Goal: Information Seeking & Learning: Learn about a topic

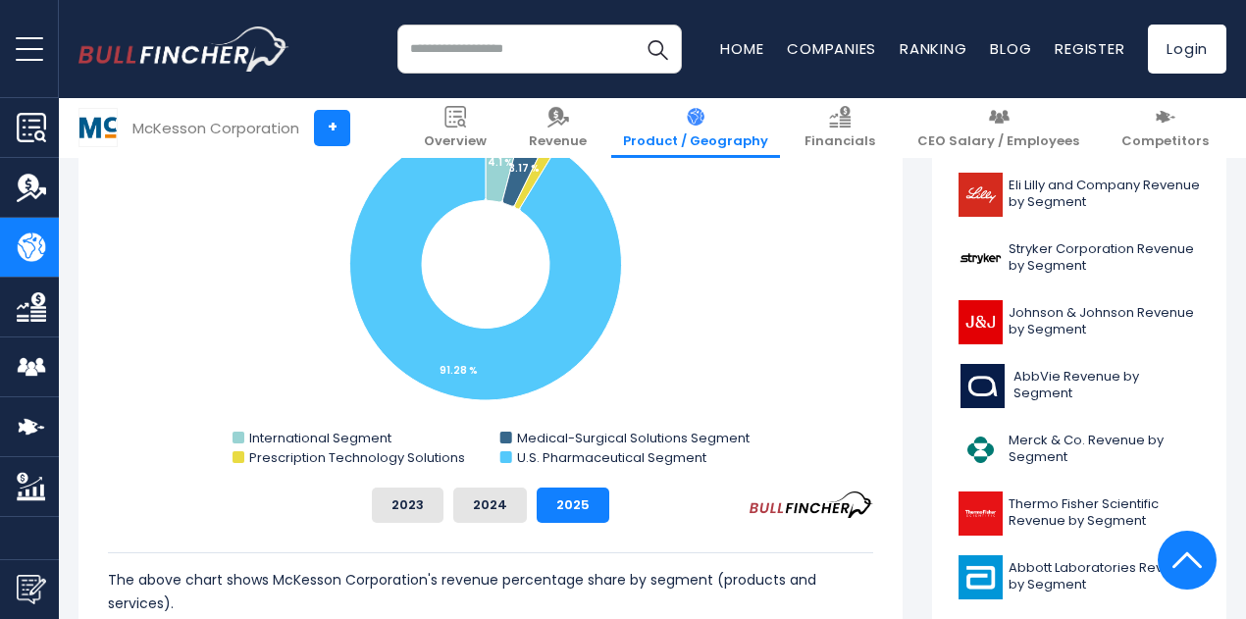
scroll to position [612, 0]
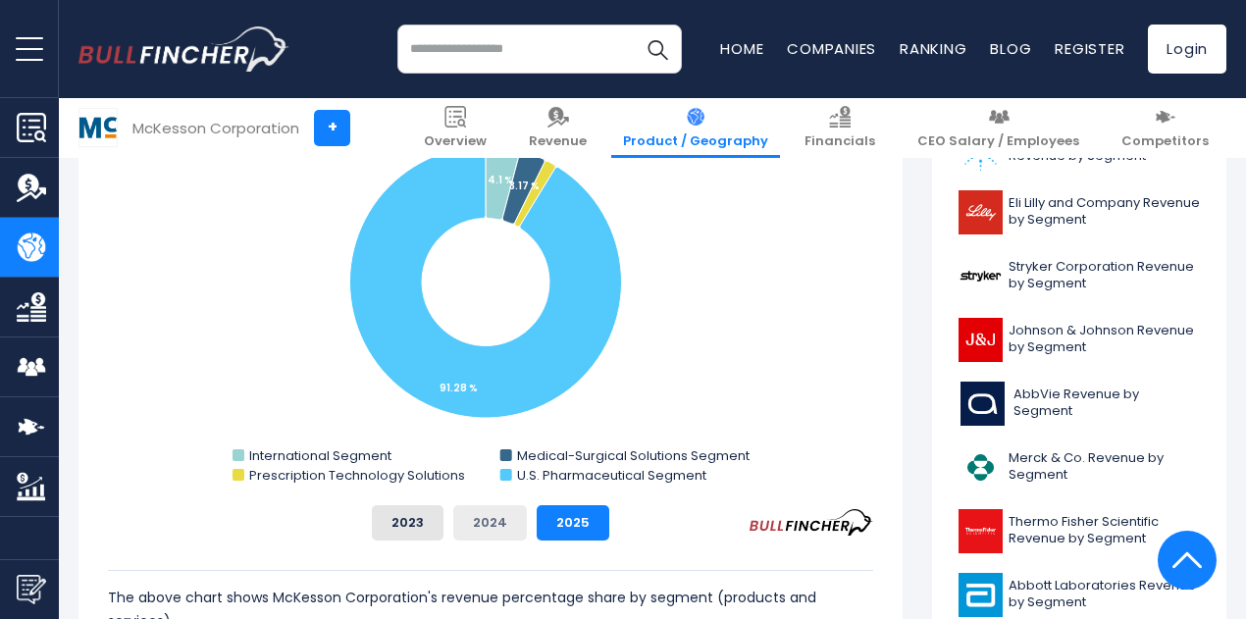
click at [477, 514] on button "2024" at bounding box center [490, 522] width 74 height 35
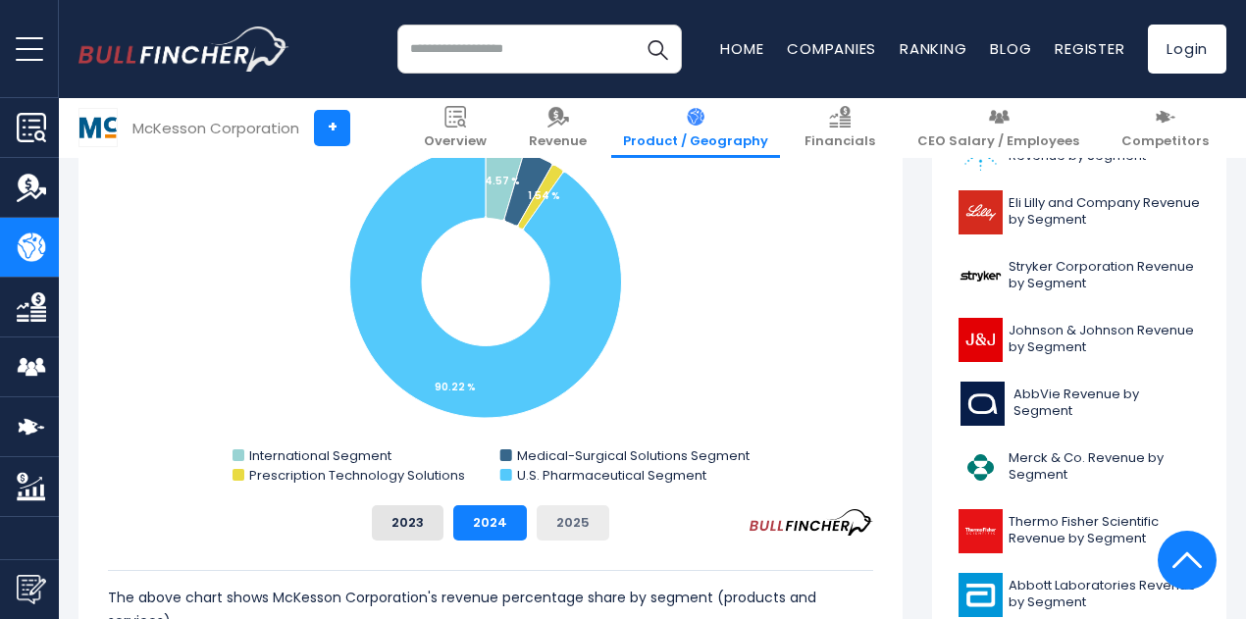
click at [555, 526] on button "2025" at bounding box center [573, 522] width 73 height 35
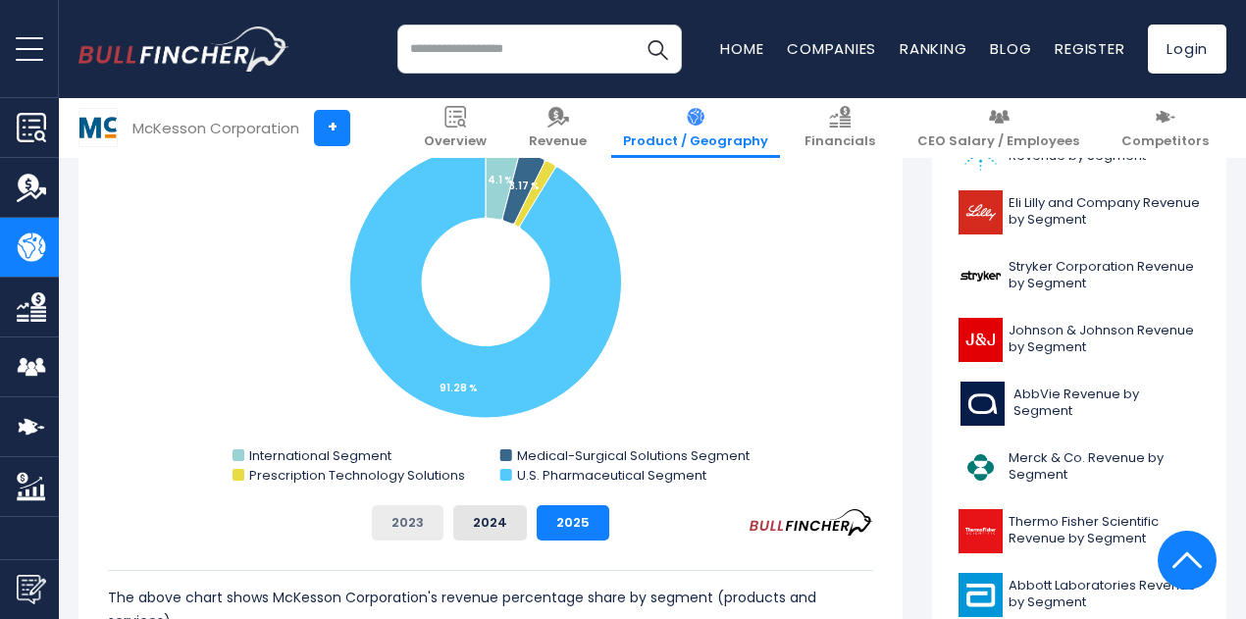
click at [394, 523] on button "2023" at bounding box center [408, 522] width 72 height 35
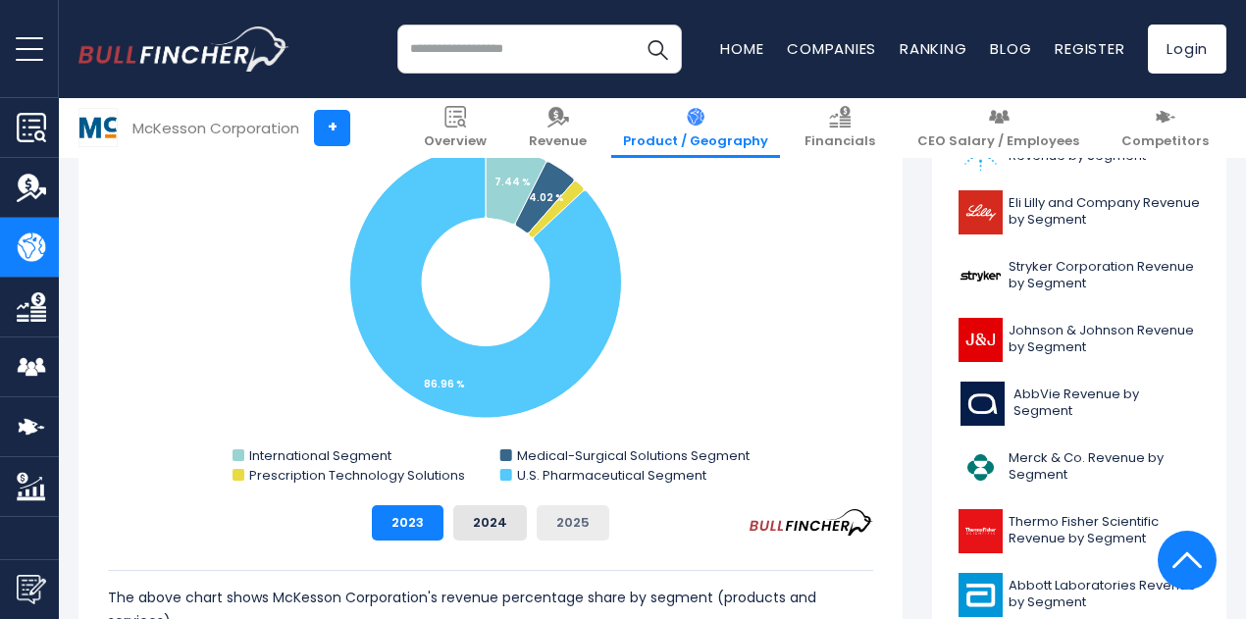
click at [545, 515] on button "2025" at bounding box center [573, 522] width 73 height 35
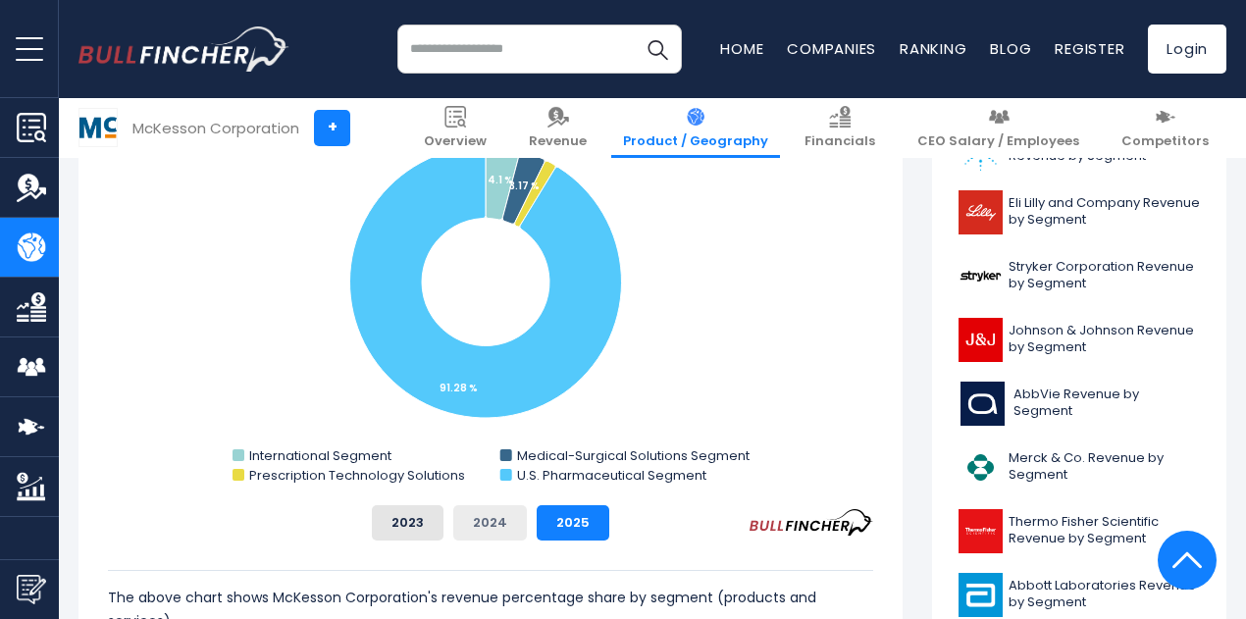
click at [484, 517] on button "2024" at bounding box center [490, 522] width 74 height 35
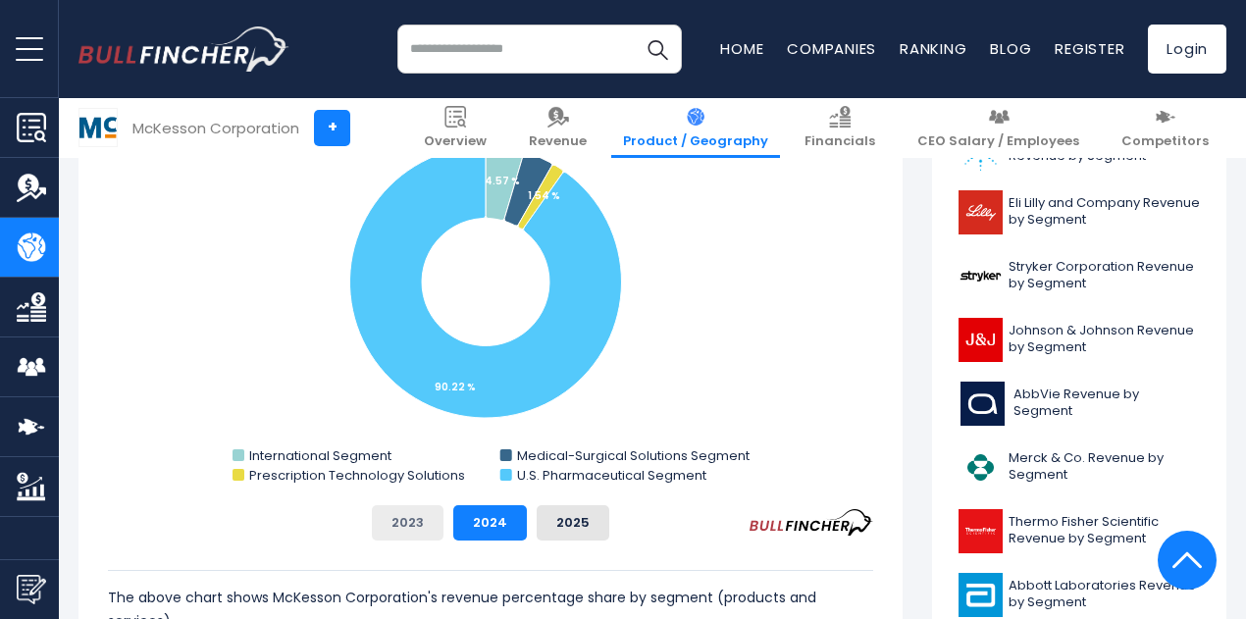
click at [403, 528] on button "2023" at bounding box center [408, 522] width 72 height 35
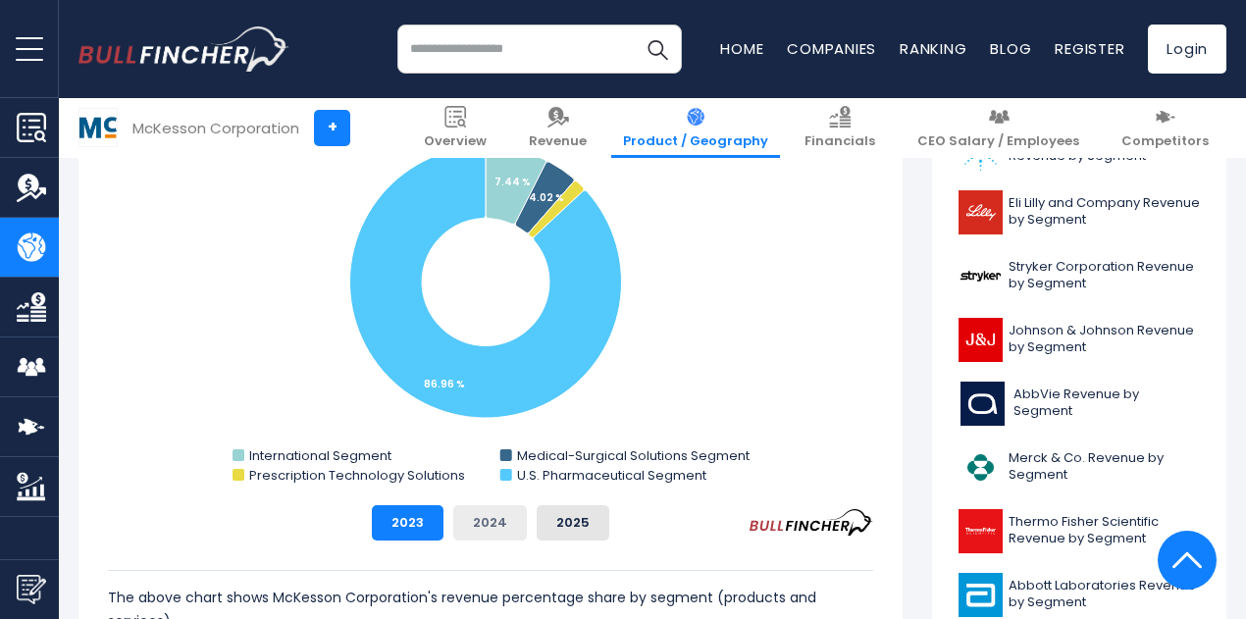
click at [479, 522] on button "2024" at bounding box center [490, 522] width 74 height 35
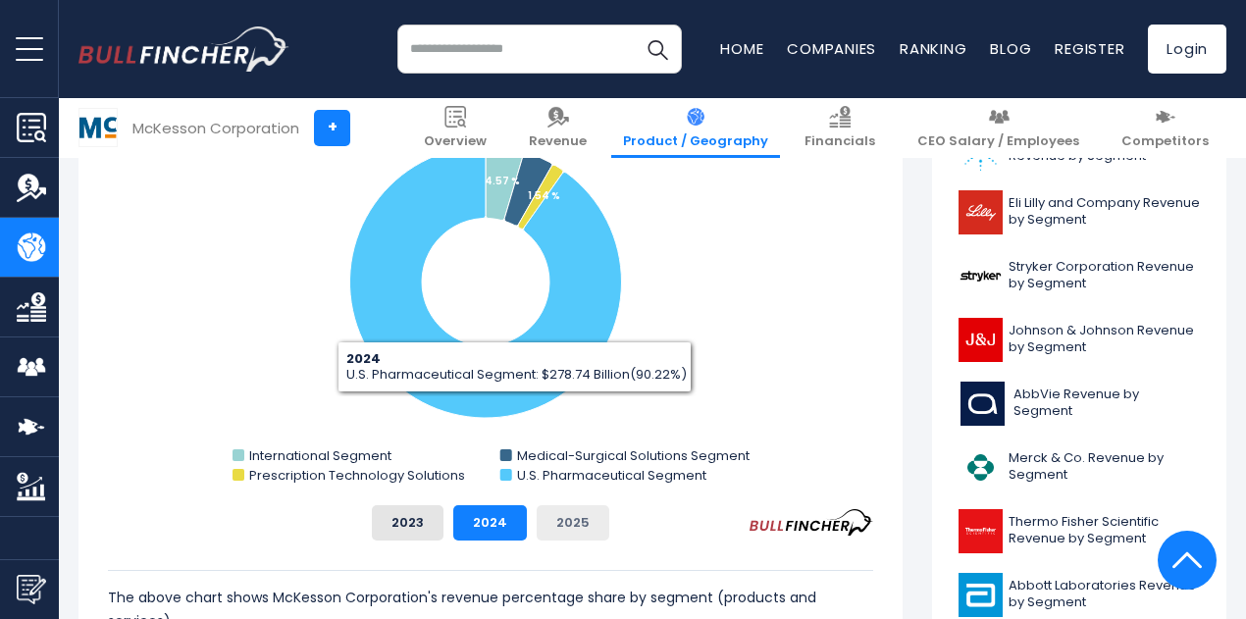
click at [546, 521] on button "2025" at bounding box center [573, 522] width 73 height 35
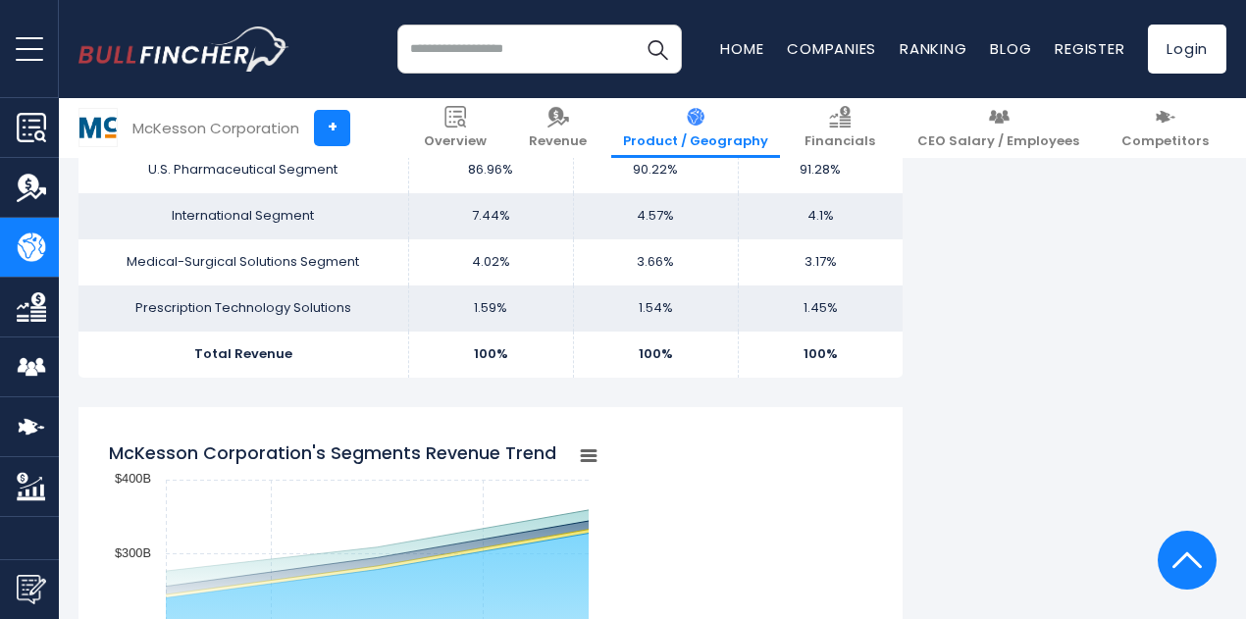
scroll to position [0, 0]
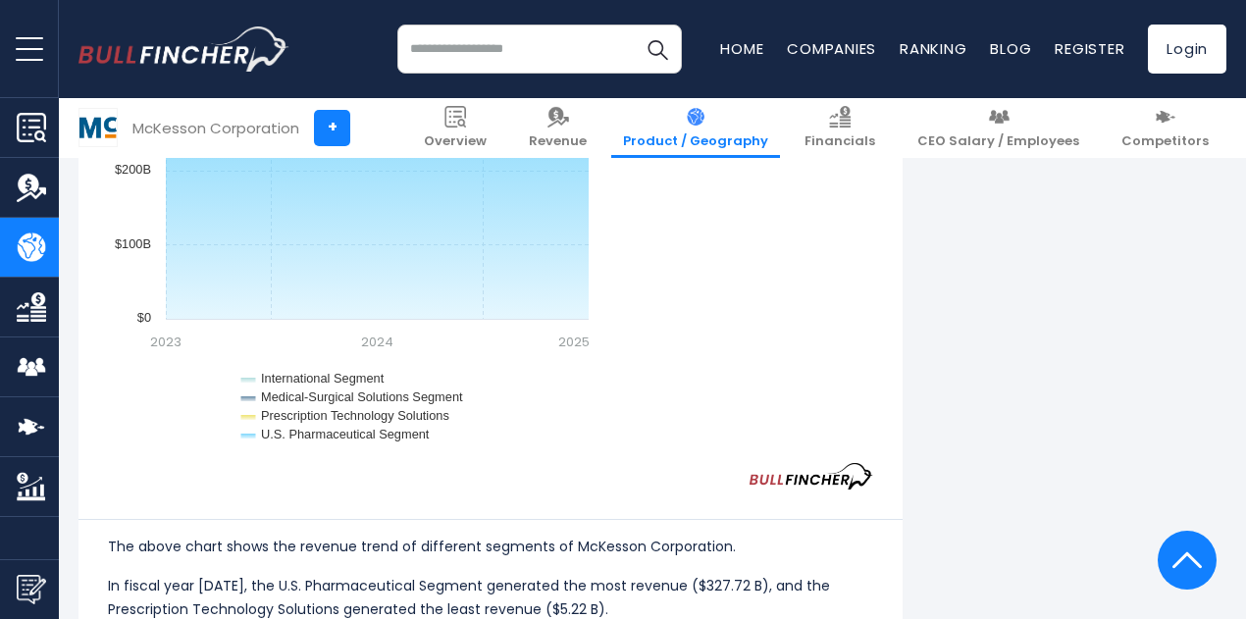
scroll to position [1257, 0]
